Goal: Register for event/course

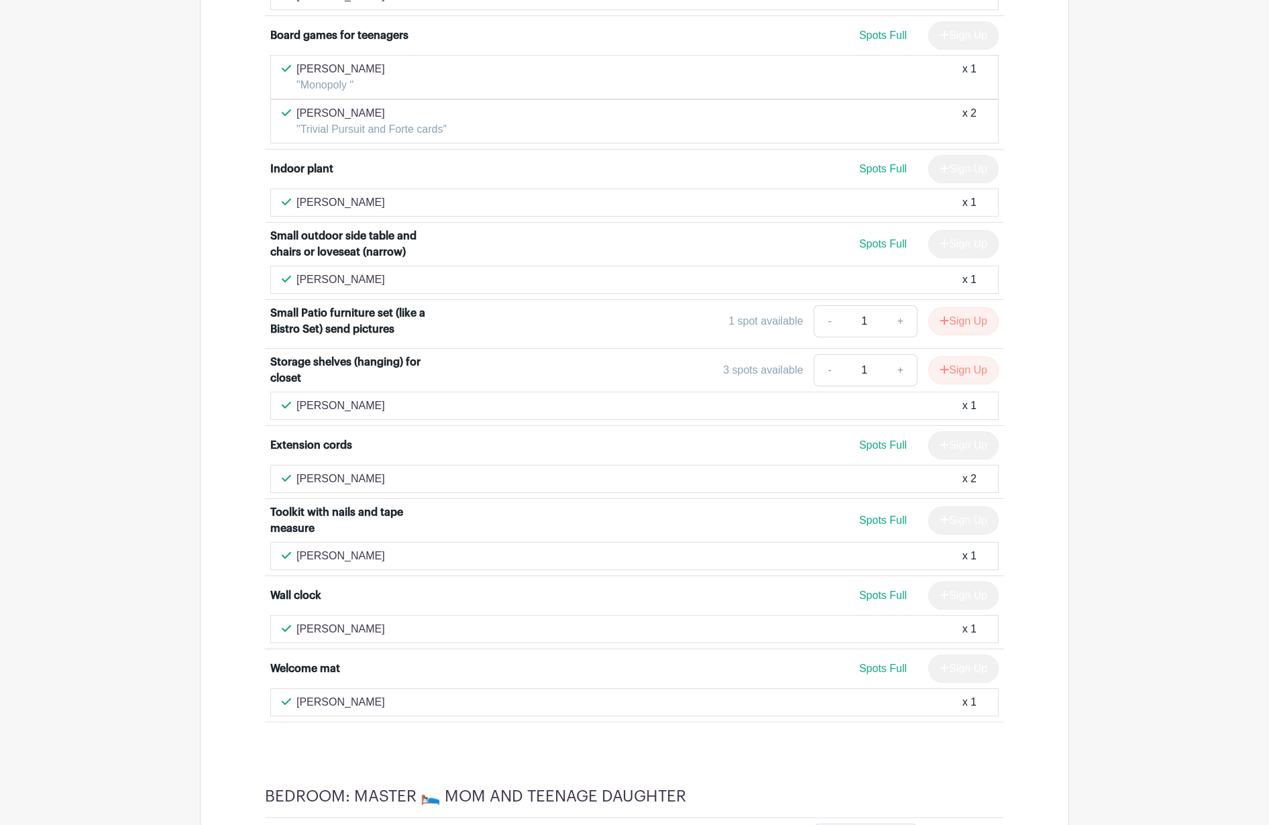
scroll to position [3050, 0]
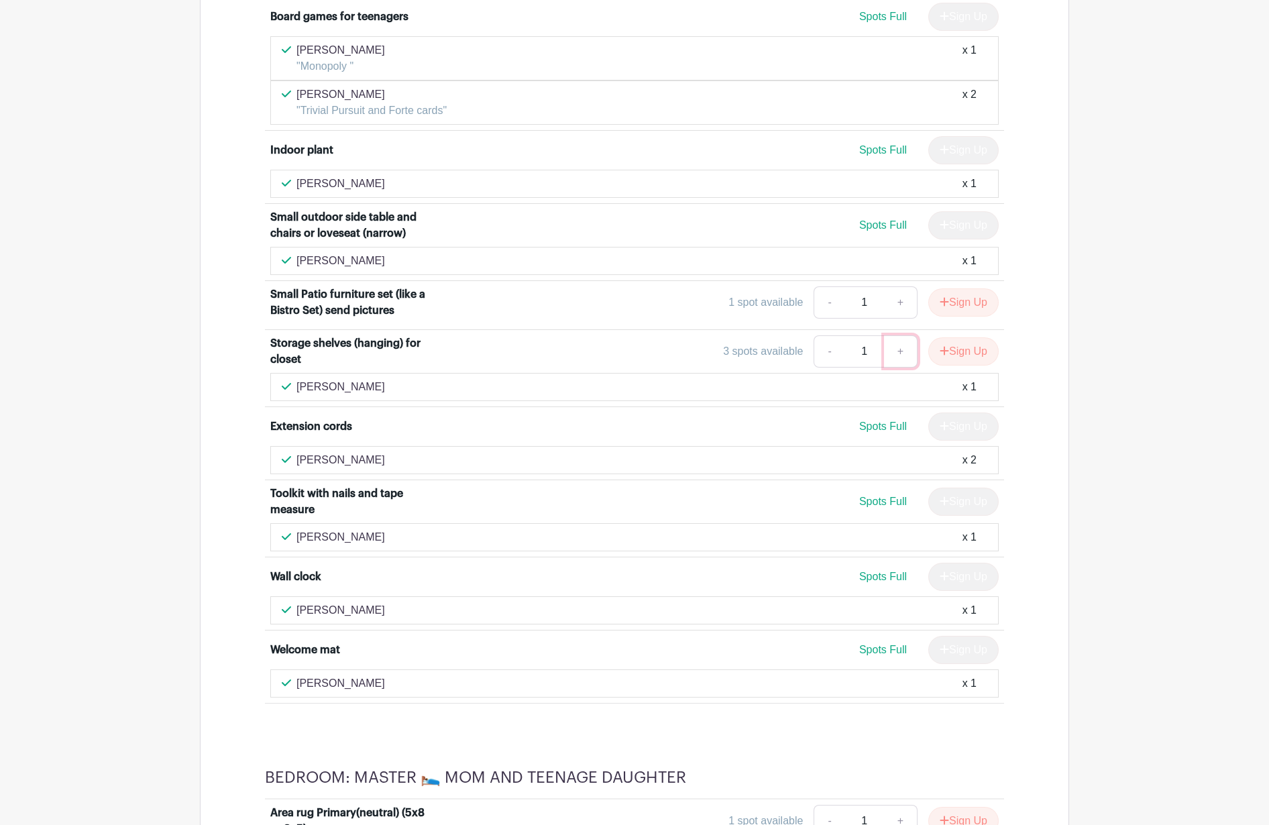
click at [896, 335] on link "+" at bounding box center [901, 351] width 34 height 32
click at [826, 335] on link "-" at bounding box center [829, 351] width 31 height 32
type input "1"
click at [961, 337] on button "Sign Up" at bounding box center [963, 351] width 70 height 28
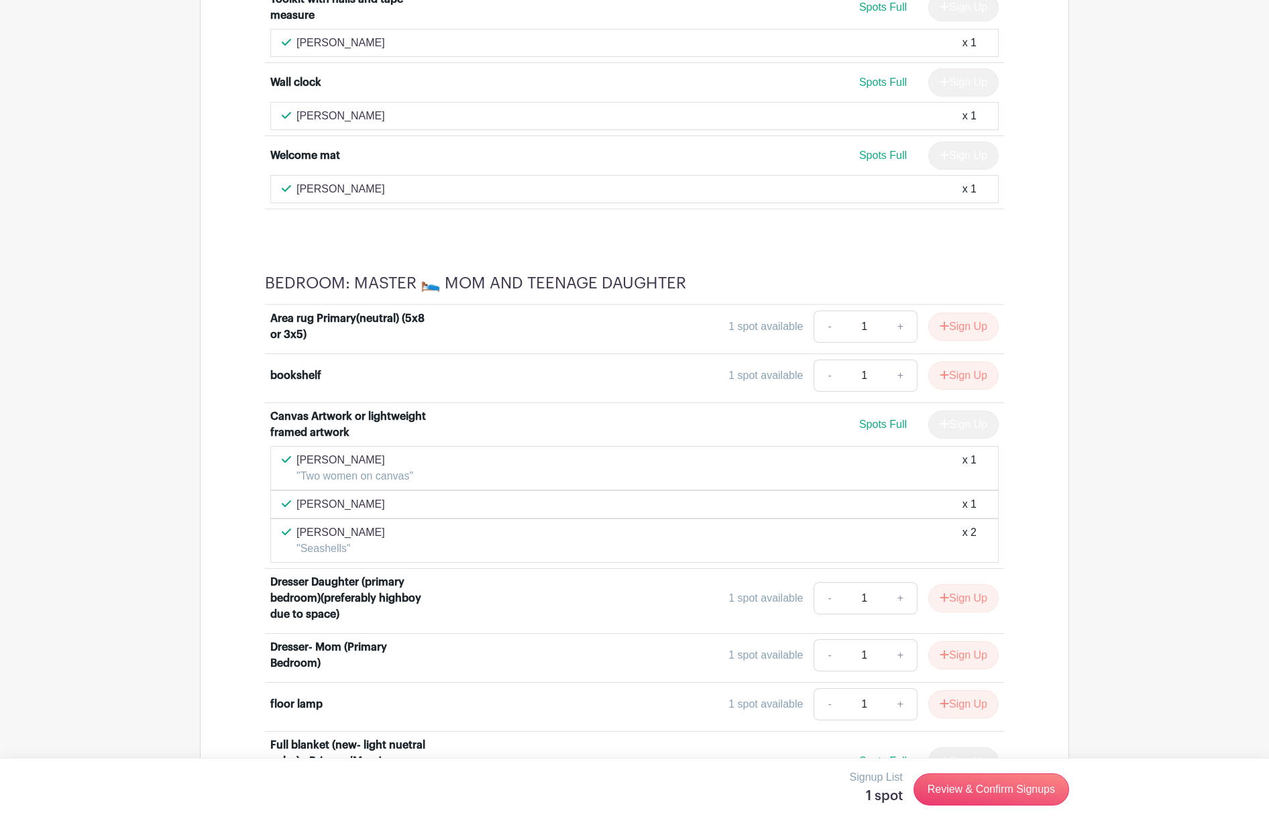
scroll to position [3549, 0]
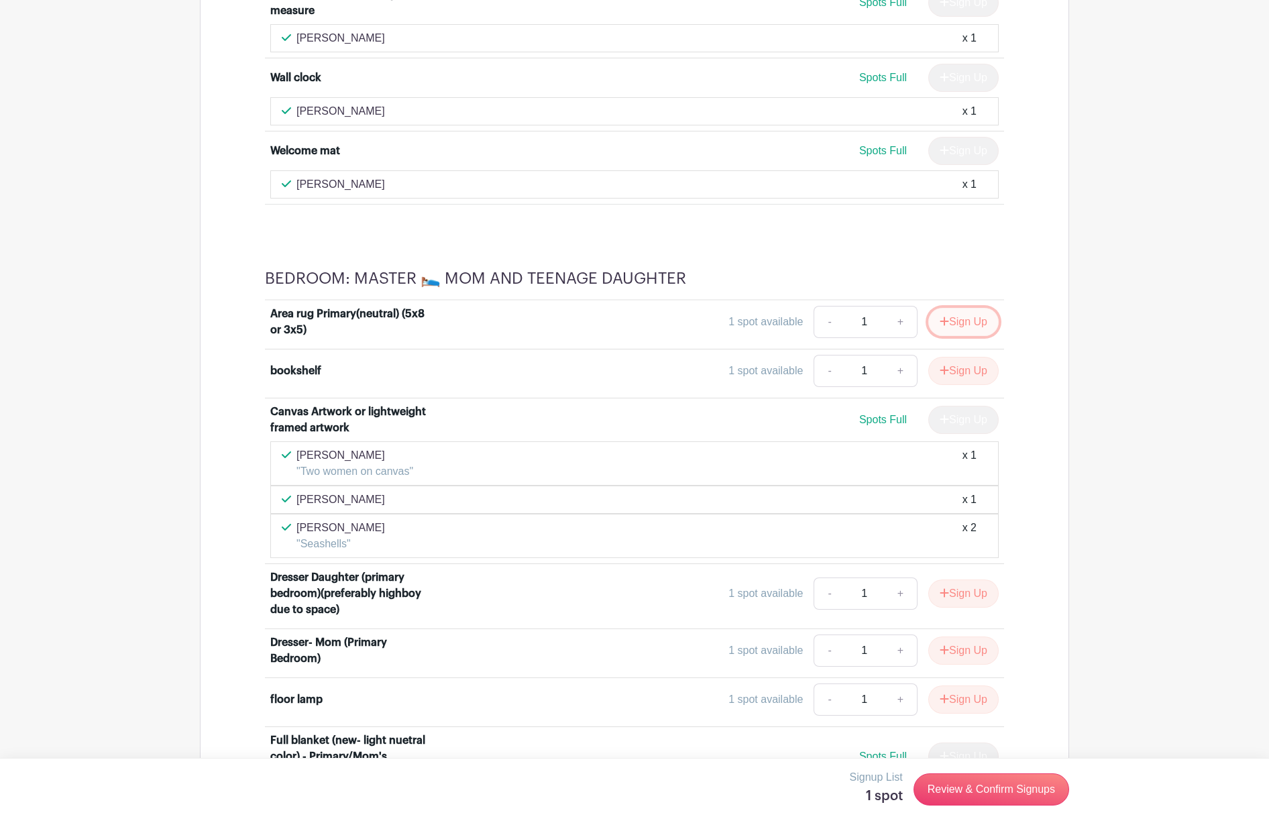
click at [957, 308] on button "Sign Up" at bounding box center [963, 322] width 70 height 28
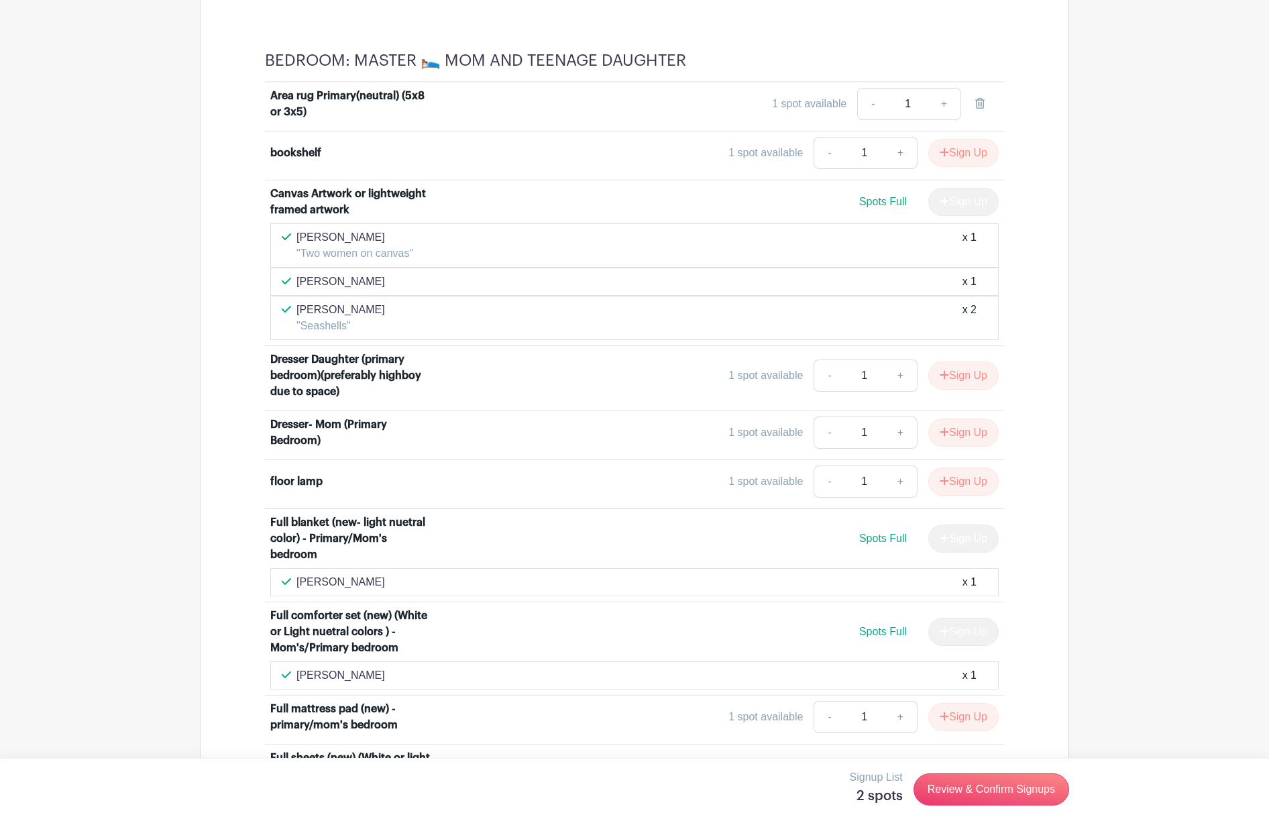
scroll to position [3772, 0]
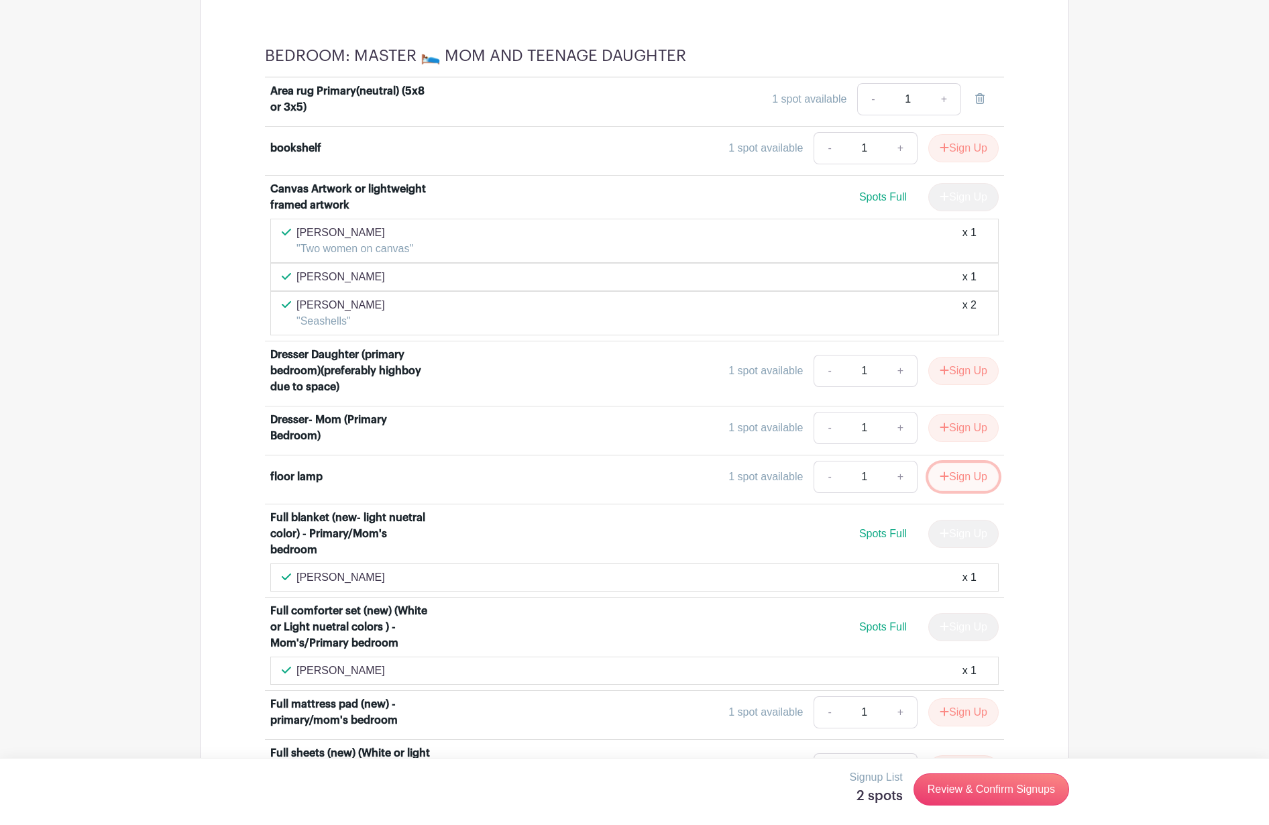
click at [979, 463] on button "Sign Up" at bounding box center [963, 477] width 70 height 28
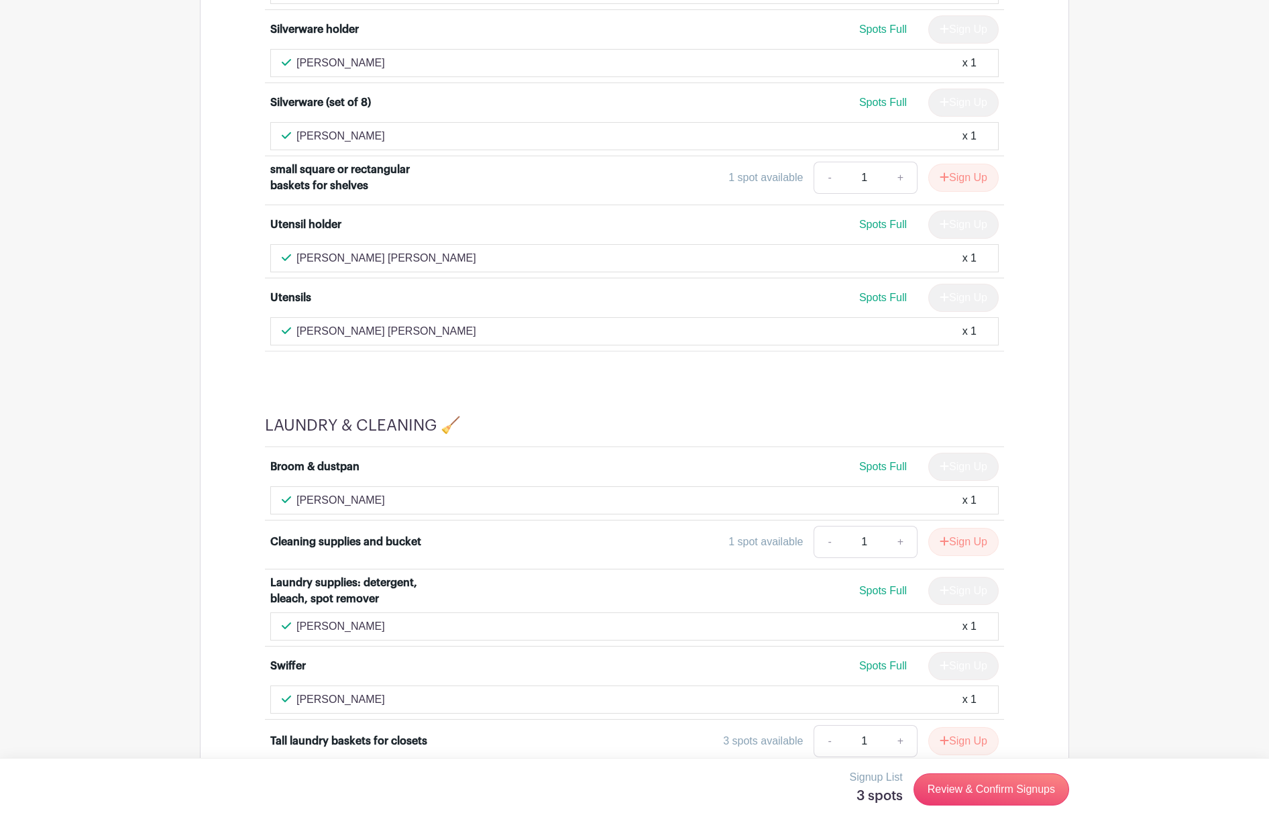
scroll to position [9005, 0]
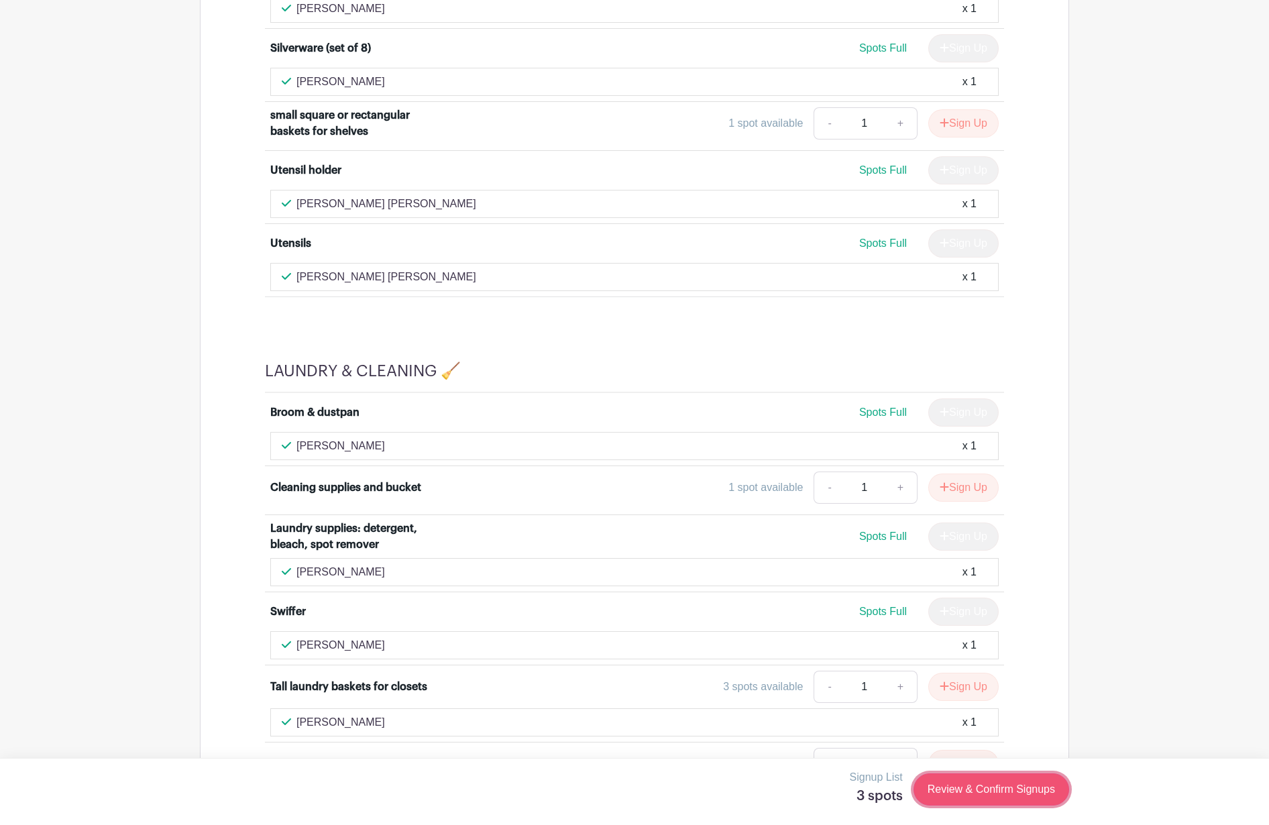
click at [990, 787] on link "Review & Confirm Signups" at bounding box center [992, 789] width 156 height 32
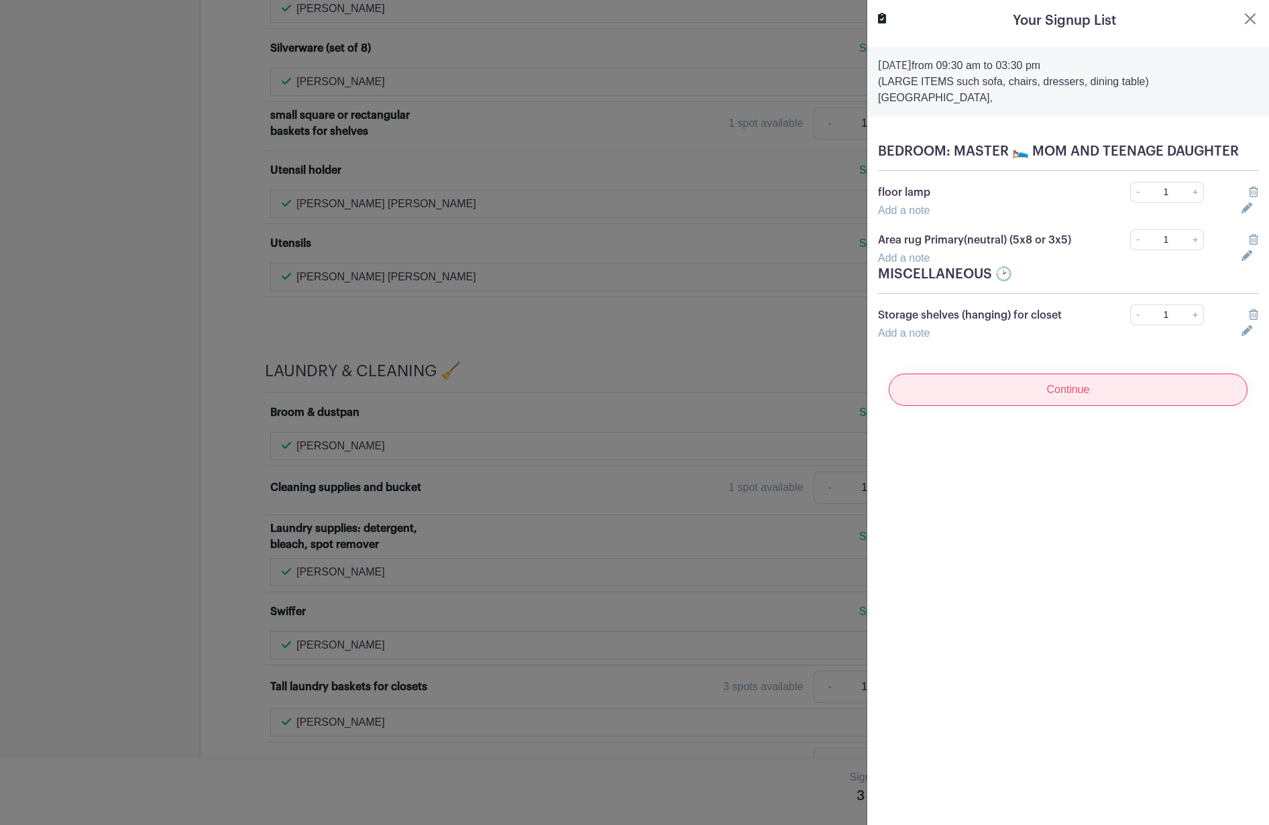
click at [1090, 386] on input "Continue" at bounding box center [1068, 390] width 359 height 32
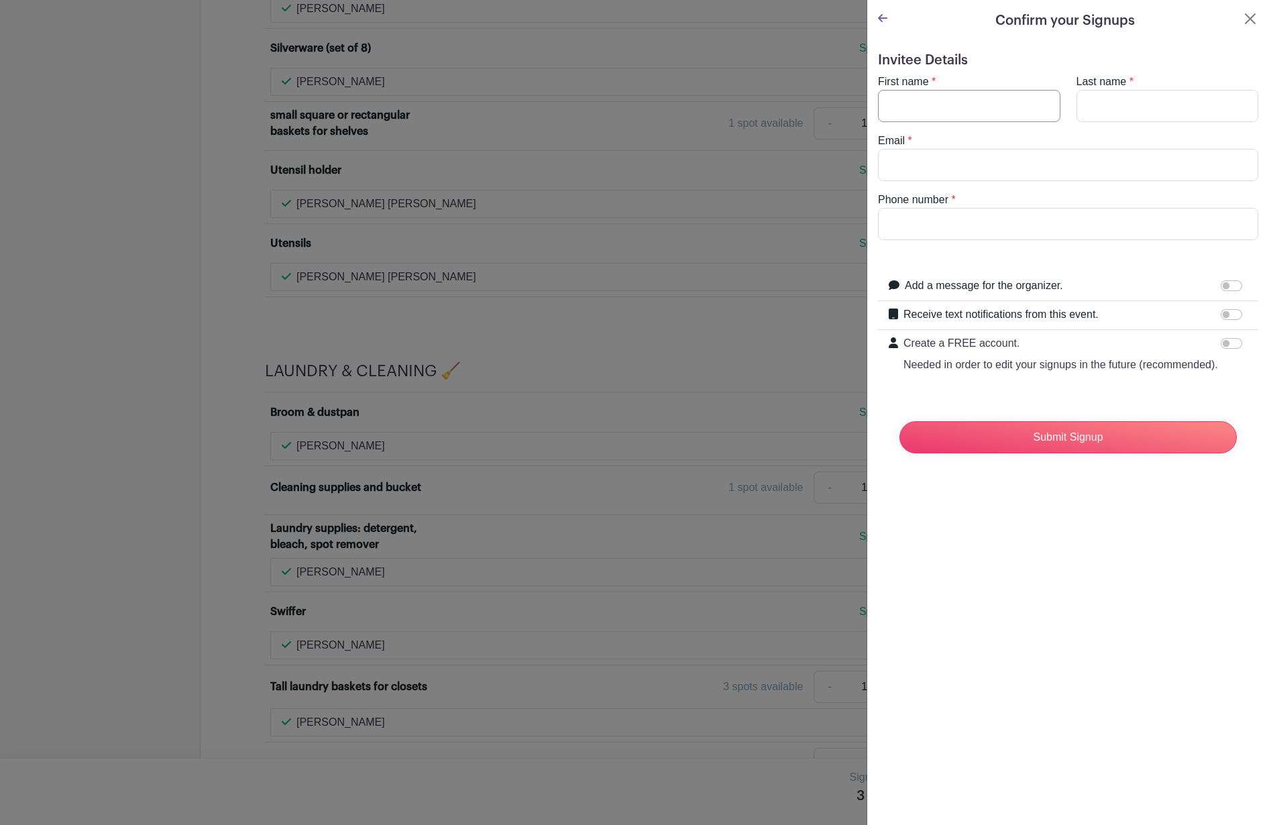
click at [899, 97] on input "First name" at bounding box center [969, 106] width 182 height 32
type input "[PERSON_NAME]"
type input "[EMAIL_ADDRESS][DOMAIN_NAME]"
type input "9259973757"
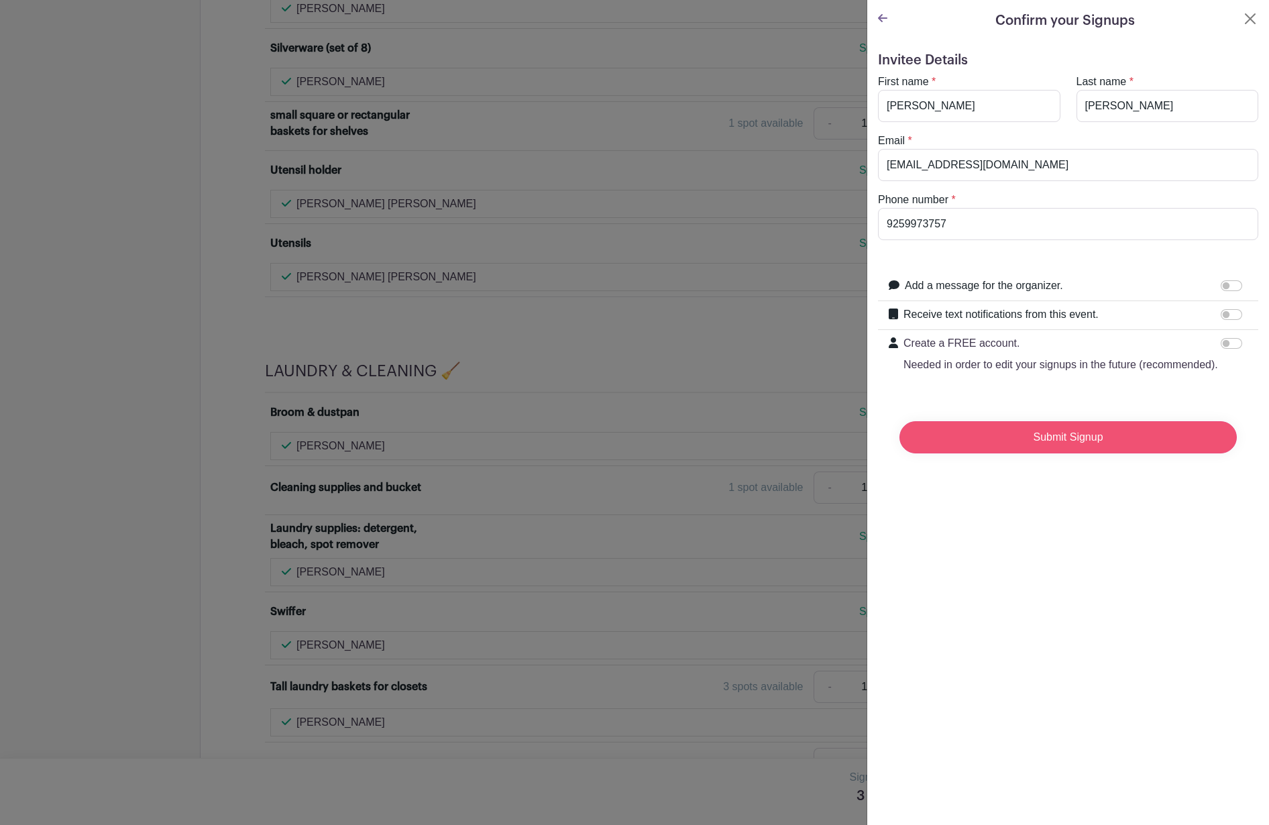
click at [1052, 433] on input "Submit Signup" at bounding box center [1067, 437] width 337 height 32
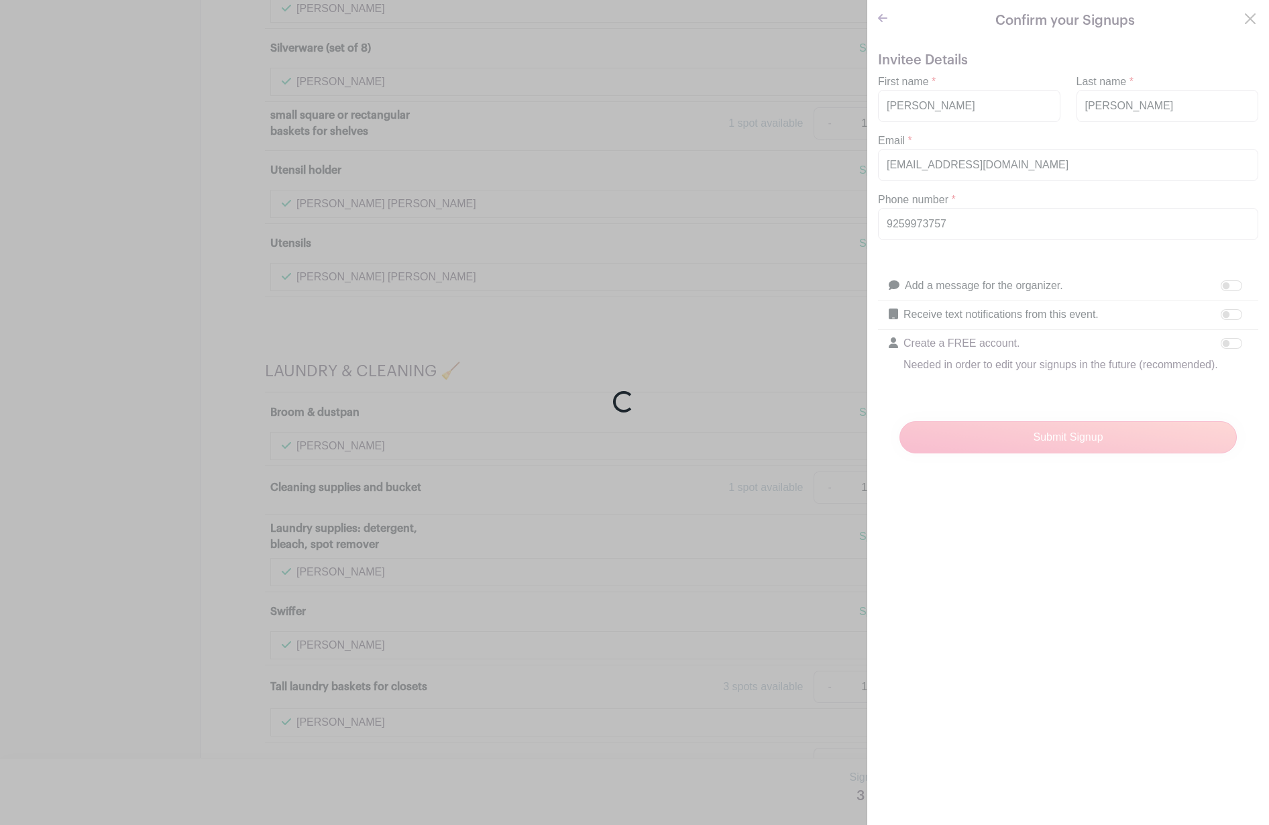
scroll to position [9085, 0]
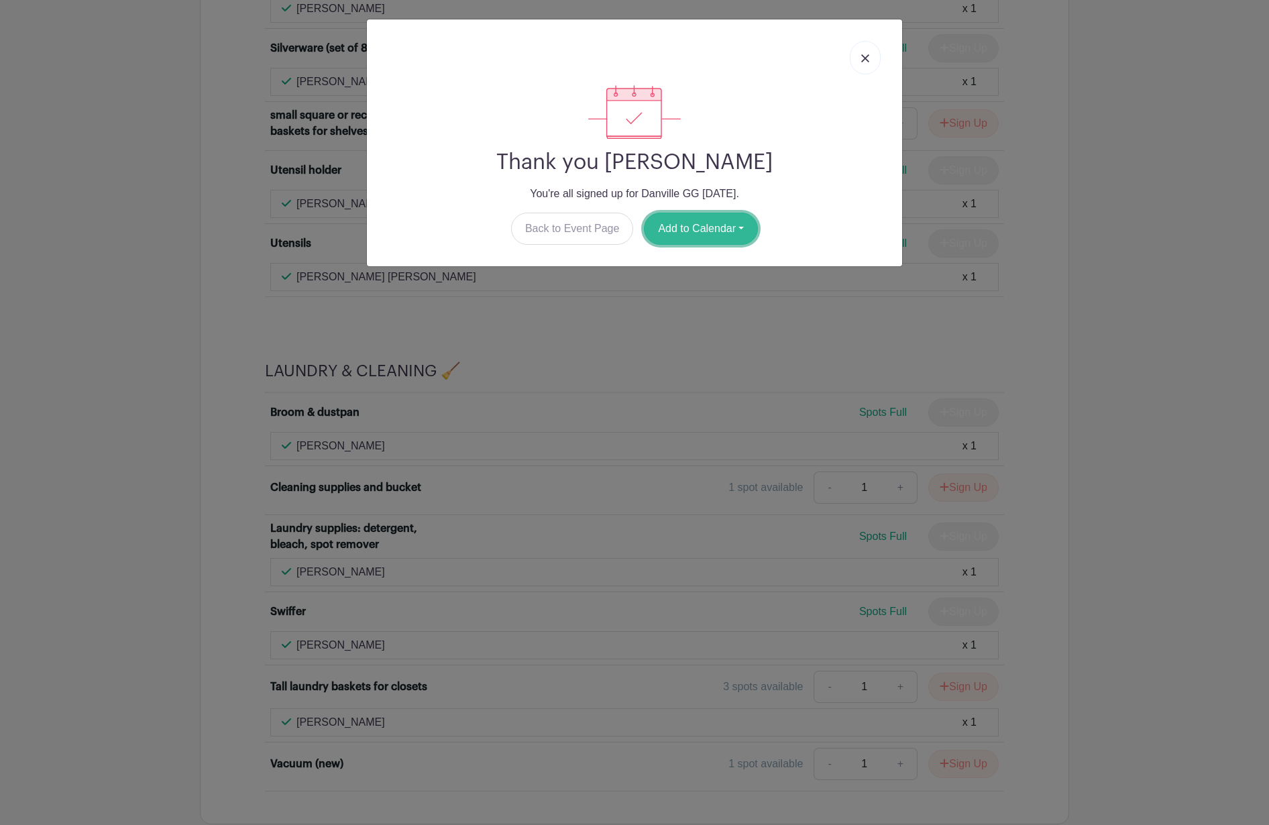
click at [724, 228] on button "Add to Calendar" at bounding box center [701, 229] width 114 height 32
